Goal: Navigation & Orientation: Find specific page/section

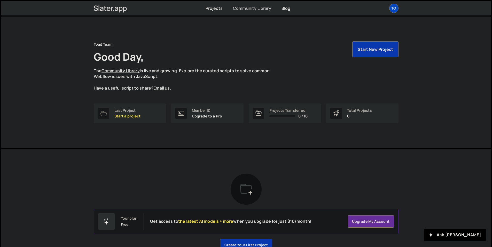
click at [251, 8] on link "Community Library" at bounding box center [252, 8] width 38 height 6
